Goal: Information Seeking & Learning: Learn about a topic

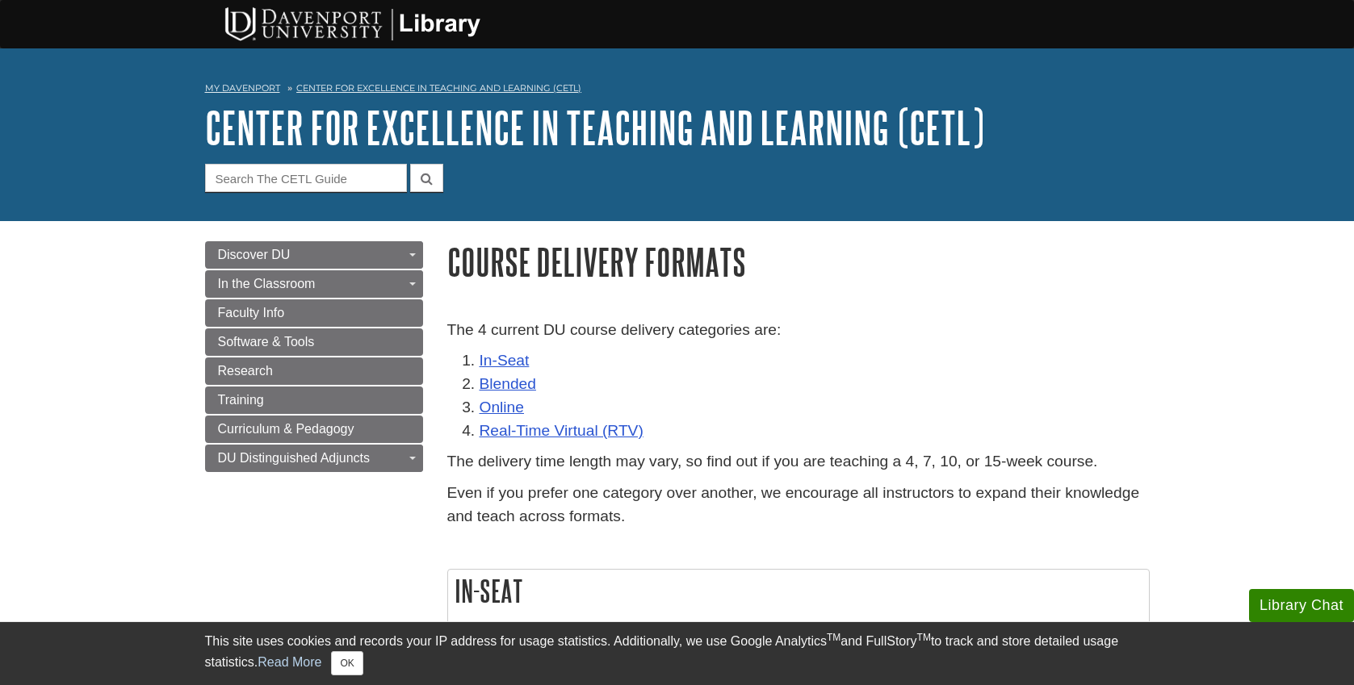
click at [942, 384] on li "Blended" at bounding box center [815, 384] width 670 height 23
click at [510, 89] on link "Center for Excellence in Teaching and Learning (CETL)" at bounding box center [438, 87] width 285 height 11
click at [354, 317] on link "Faculty Info" at bounding box center [314, 313] width 218 height 27
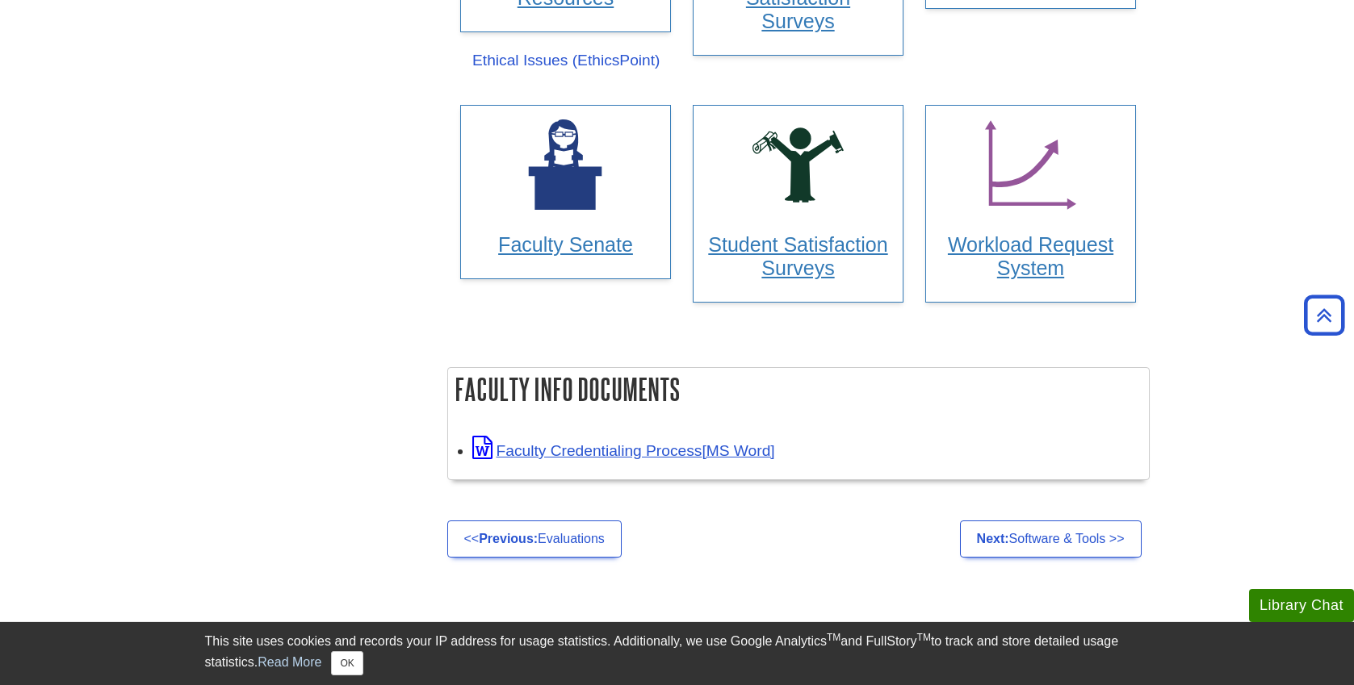
scroll to position [1172, 0]
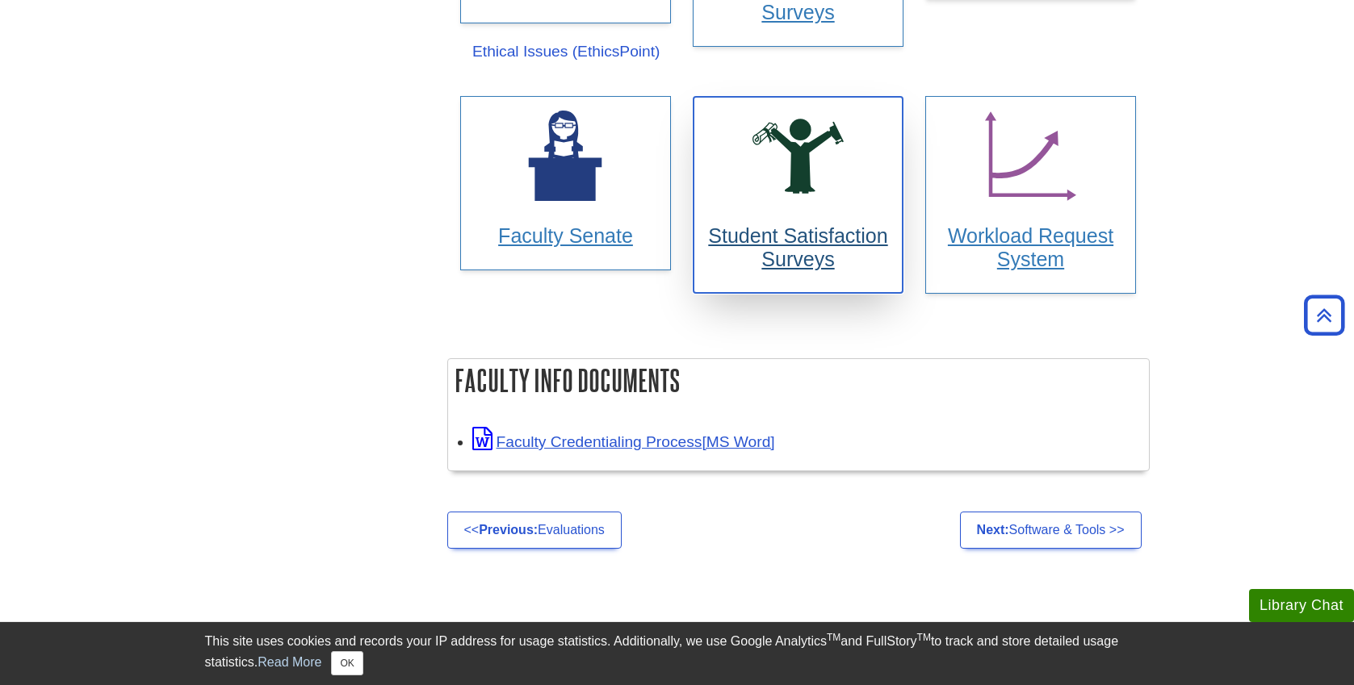
click at [773, 247] on h3 "Student Satisfaction Surveys" at bounding box center [798, 247] width 182 height 47
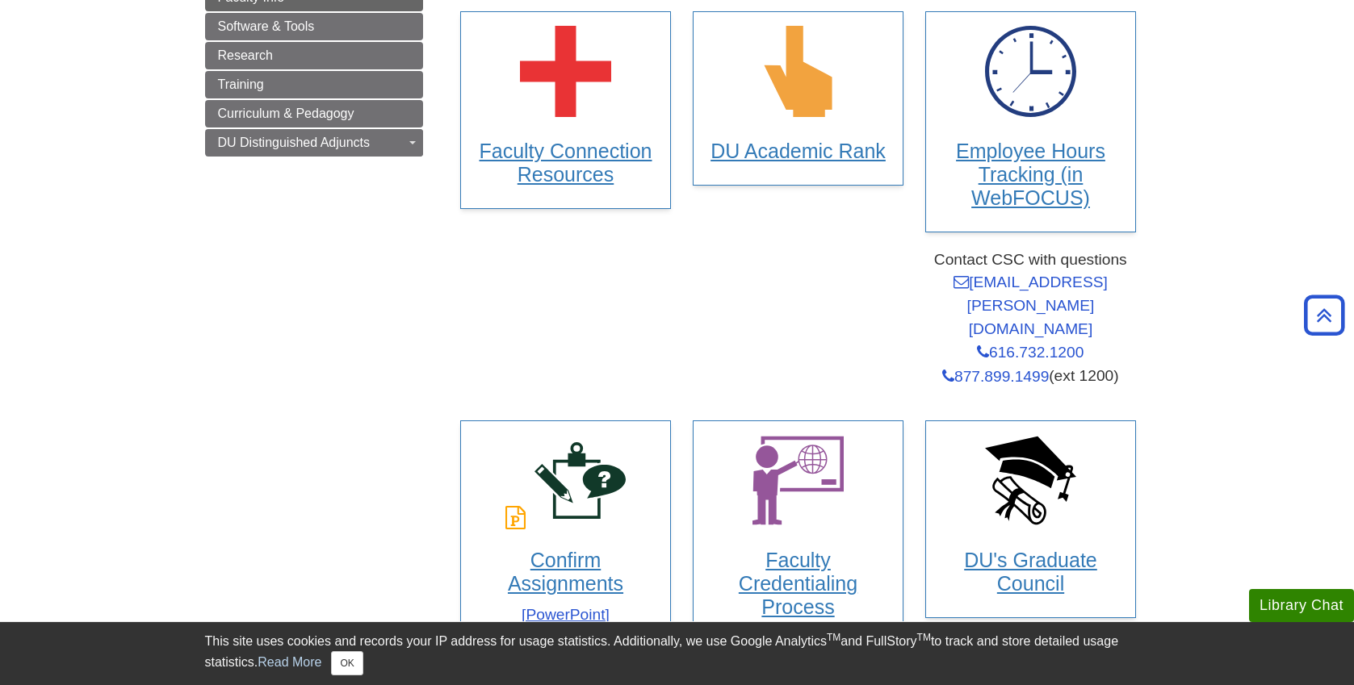
scroll to position [127, 0]
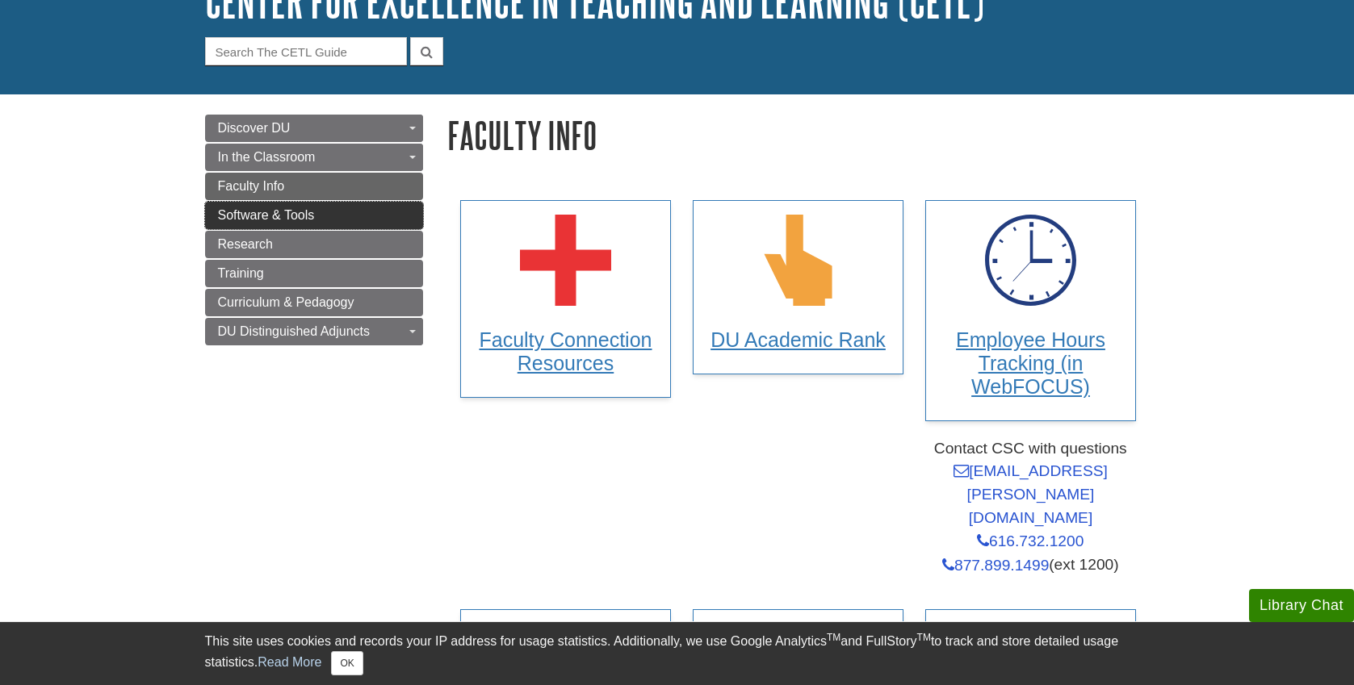
click at [388, 220] on link "Software & Tools" at bounding box center [314, 215] width 218 height 27
